Goal: Browse casually

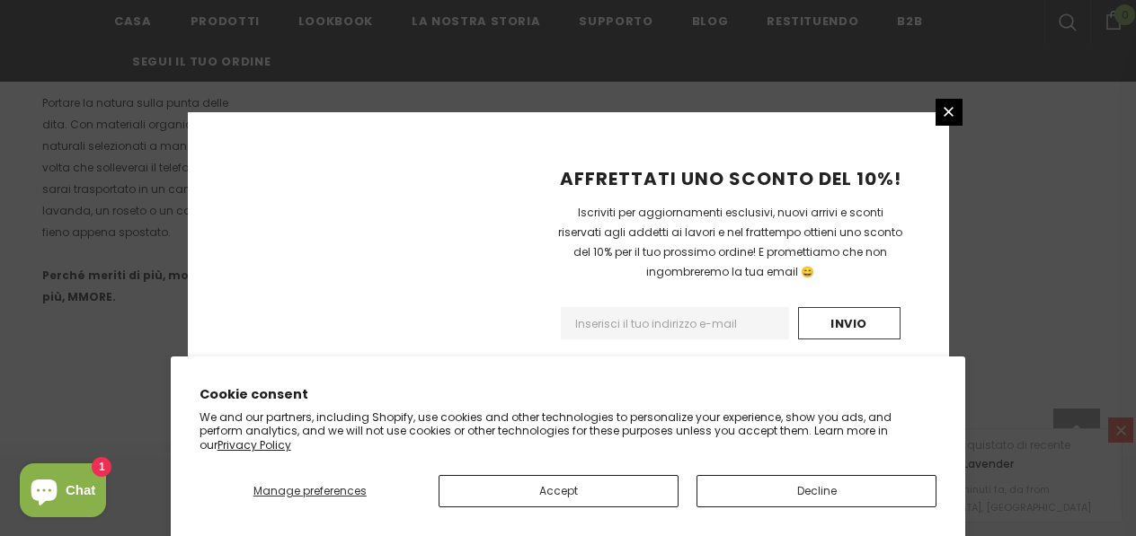
scroll to position [1342, 0]
